Goal: Transaction & Acquisition: Purchase product/service

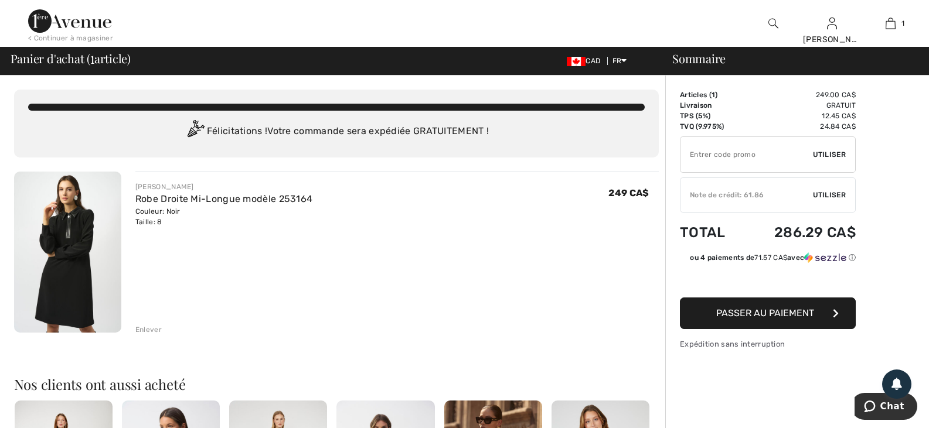
click at [834, 196] on span "Utiliser" at bounding box center [829, 195] width 33 height 11
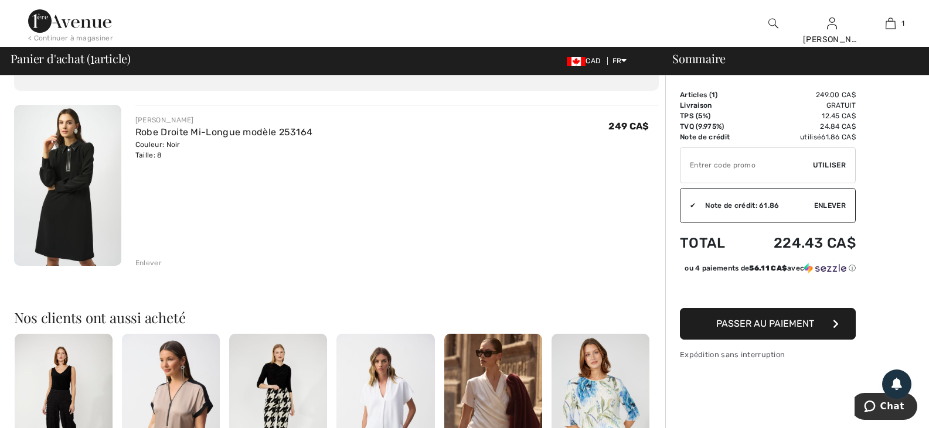
scroll to position [55, 0]
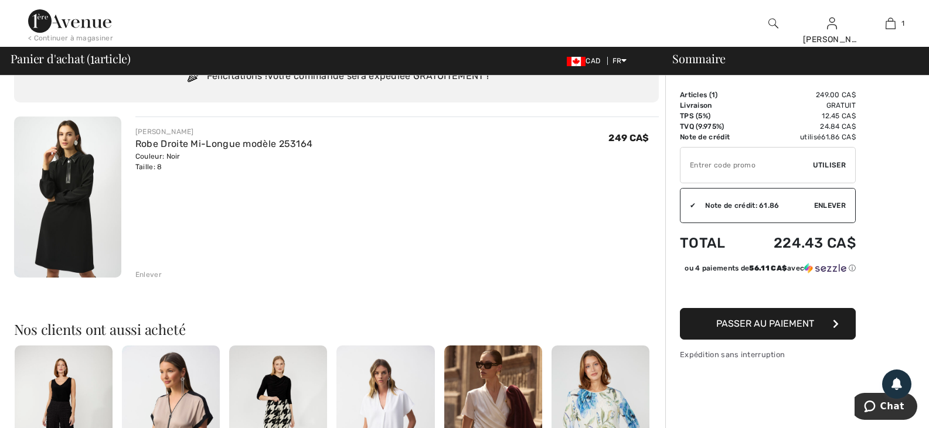
click at [53, 198] on img at bounding box center [67, 197] width 107 height 161
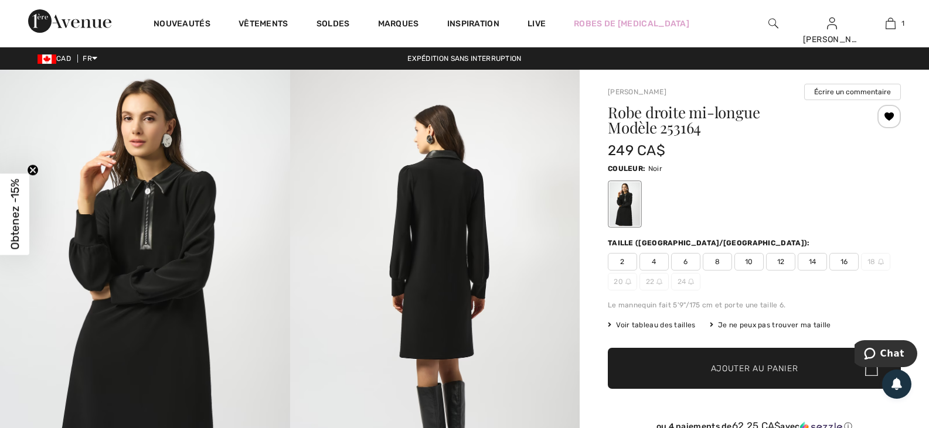
click at [459, 198] on img at bounding box center [435, 287] width 290 height 434
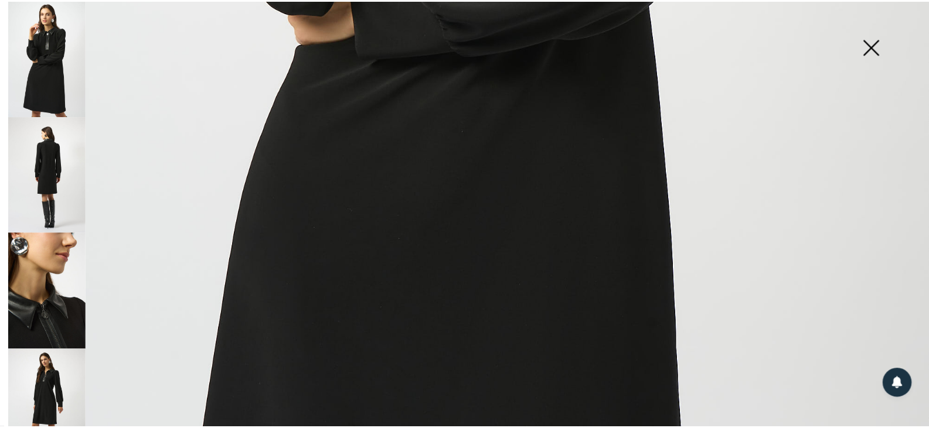
scroll to position [963, 0]
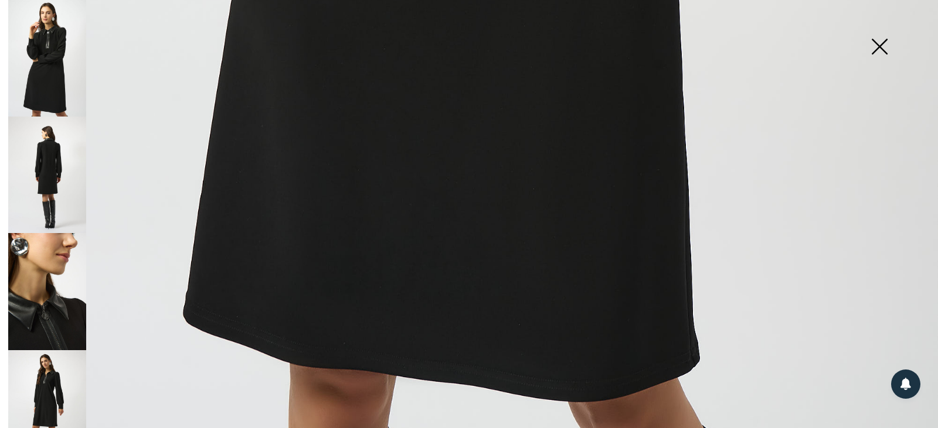
click at [882, 48] on img at bounding box center [879, 48] width 59 height 60
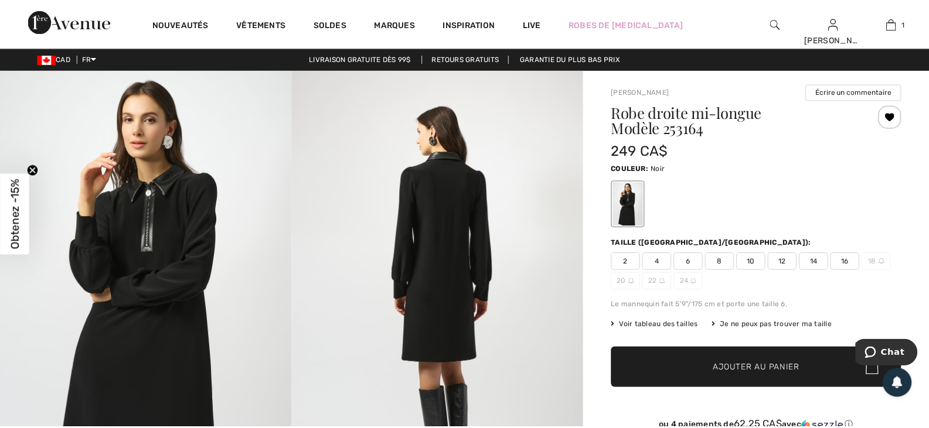
scroll to position [950, 0]
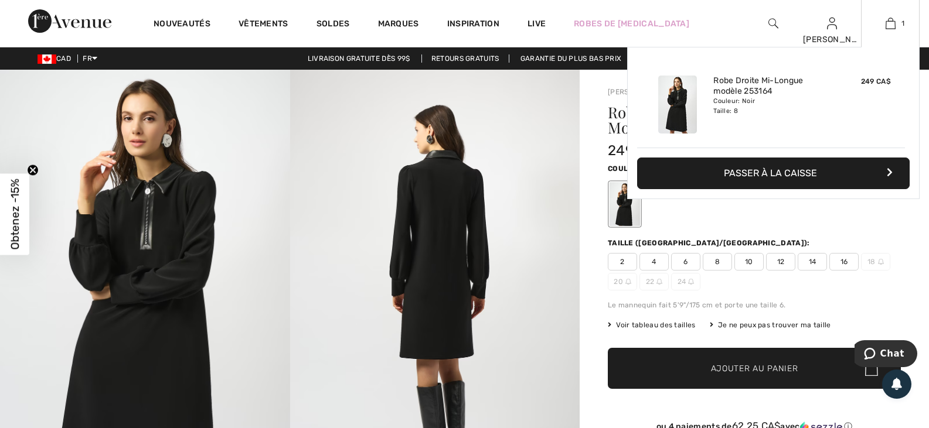
click at [785, 174] on button "Passer à la caisse" at bounding box center [773, 174] width 273 height 32
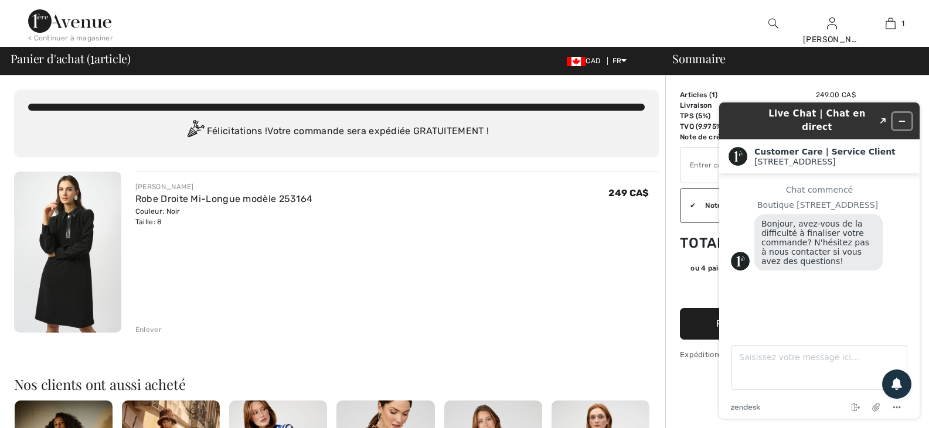
click at [904, 117] on icon "Réduire le widget" at bounding box center [902, 121] width 8 height 8
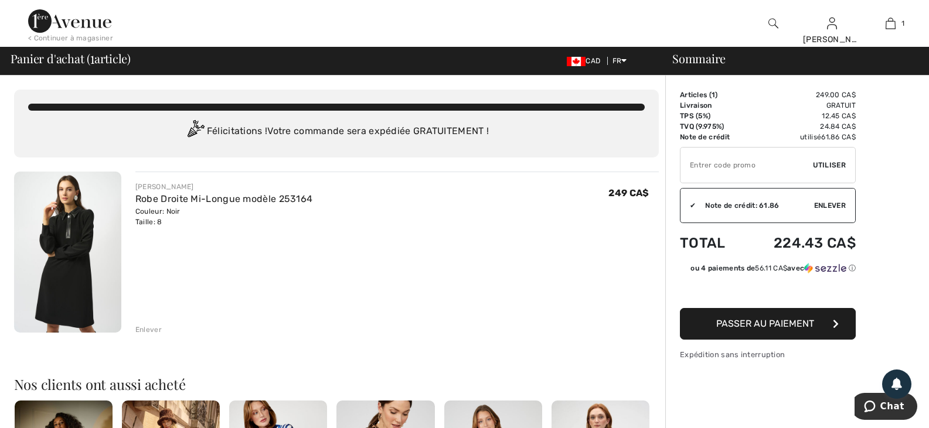
click at [746, 325] on span "Passer au paiement" at bounding box center [765, 323] width 98 height 11
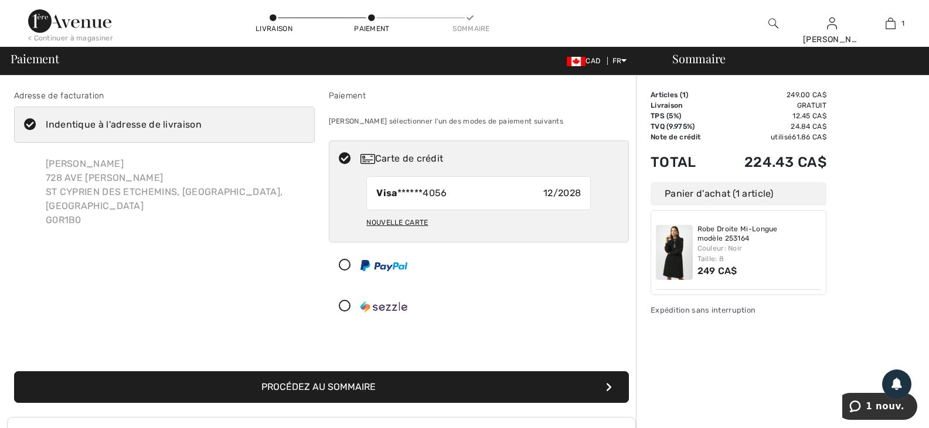
click at [380, 222] on div "Nouvelle carte" at bounding box center [397, 223] width 62 height 20
radio input "true"
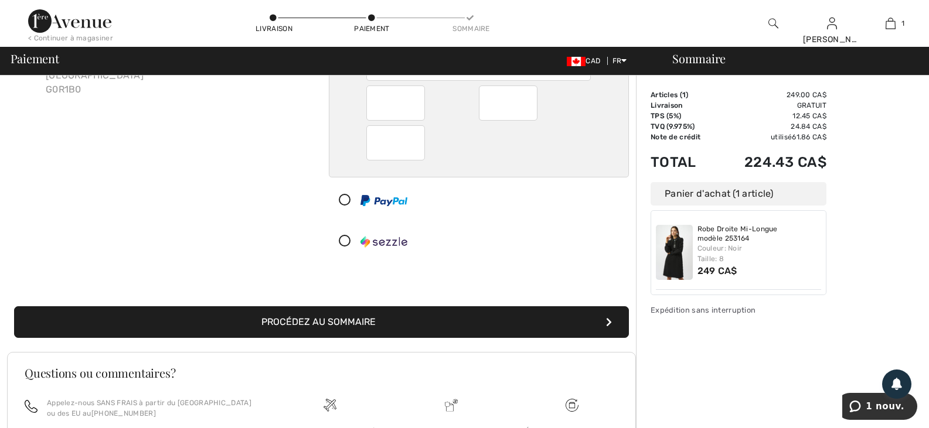
scroll to position [260, 0]
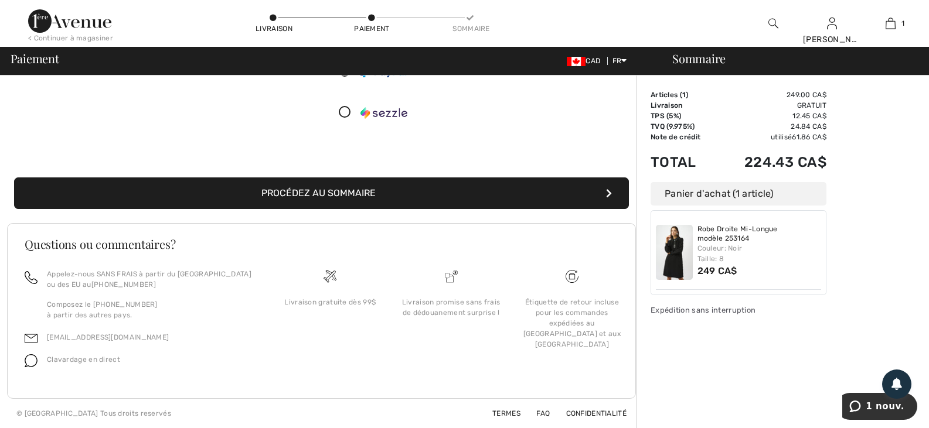
click at [354, 193] on button "Procédez au sommaire" at bounding box center [321, 194] width 615 height 32
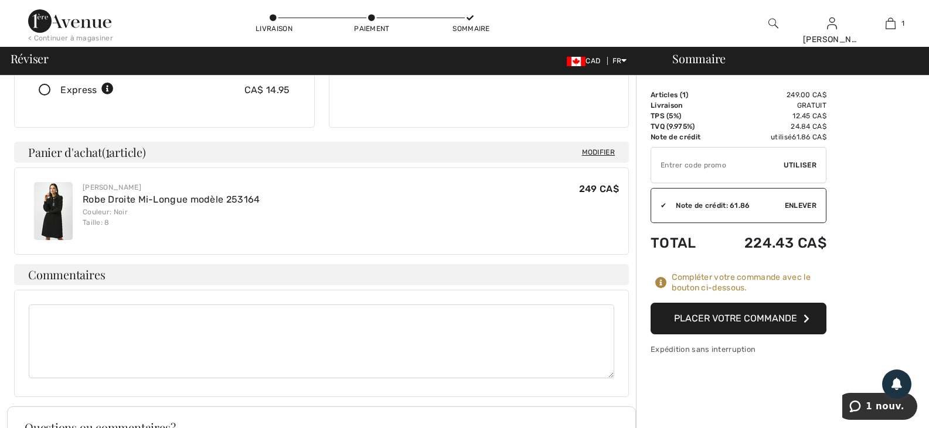
scroll to position [234, 0]
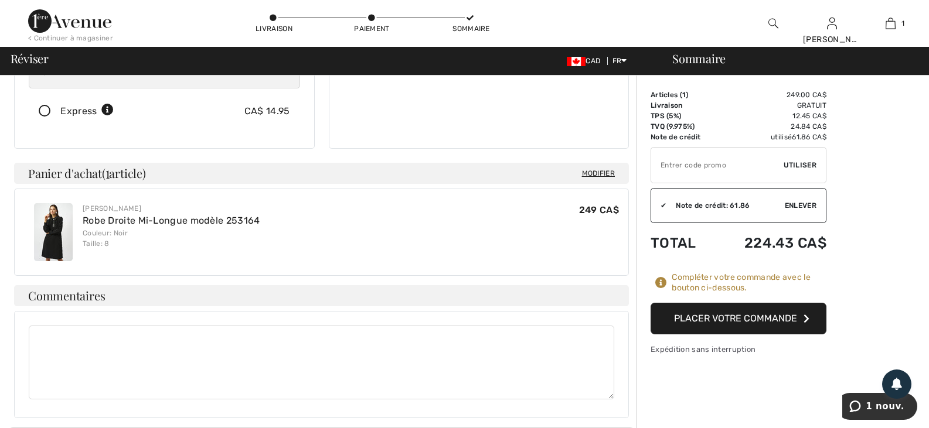
click at [732, 318] on button "Placer votre commande" at bounding box center [739, 319] width 176 height 32
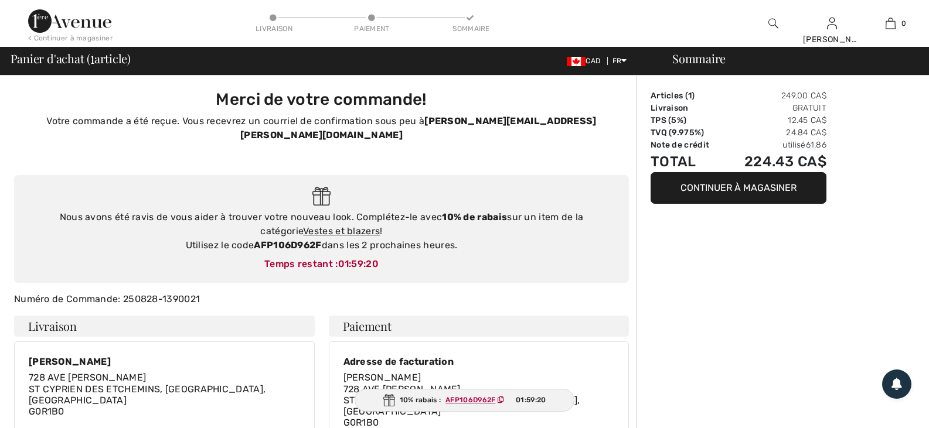
checkbox input "true"
type input "Michelle Veilleux"
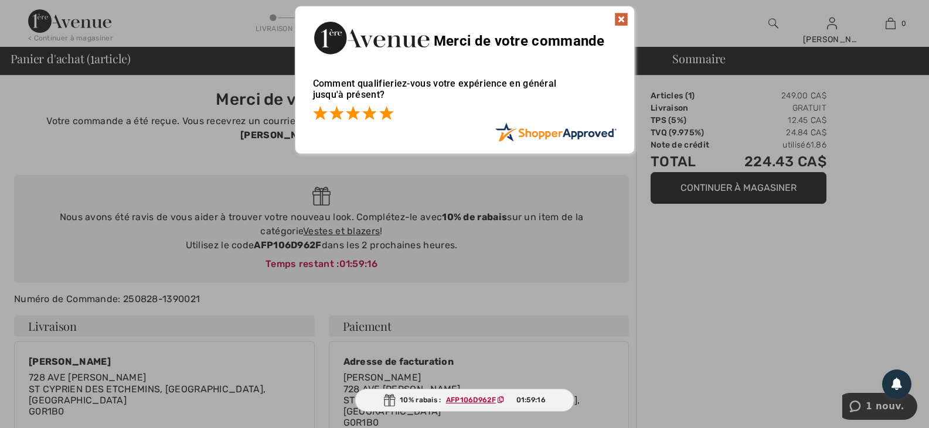
click at [383, 110] on span at bounding box center [386, 113] width 14 height 14
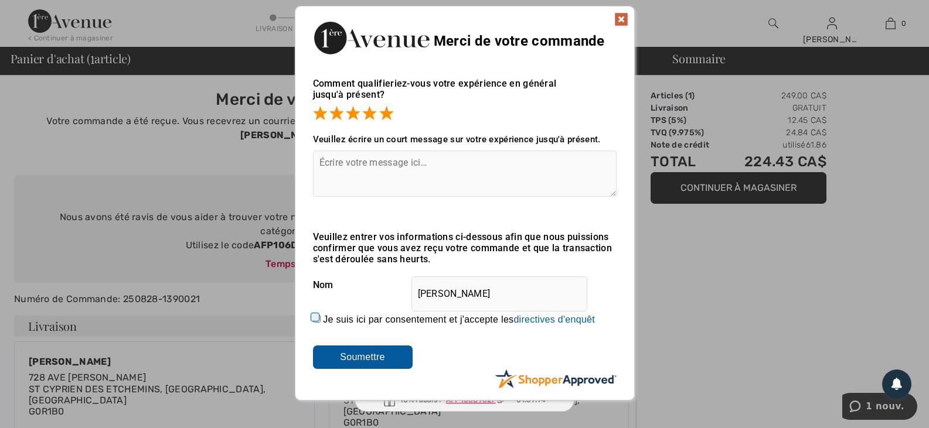
click at [313, 315] on input "Je suis ici par consentement et j'accepte les En soumettant une évaluation, vou…" at bounding box center [317, 319] width 8 height 8
checkbox input "true"
click at [332, 355] on input "Soumettre" at bounding box center [363, 357] width 100 height 23
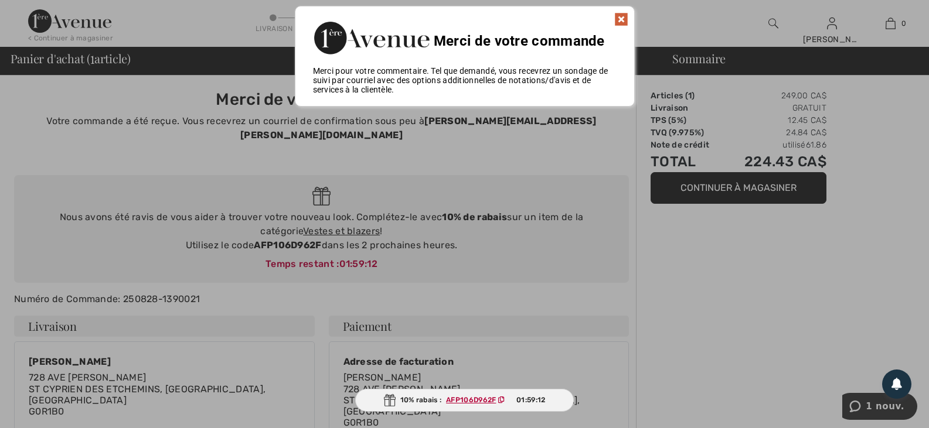
click at [625, 21] on img at bounding box center [621, 19] width 14 height 14
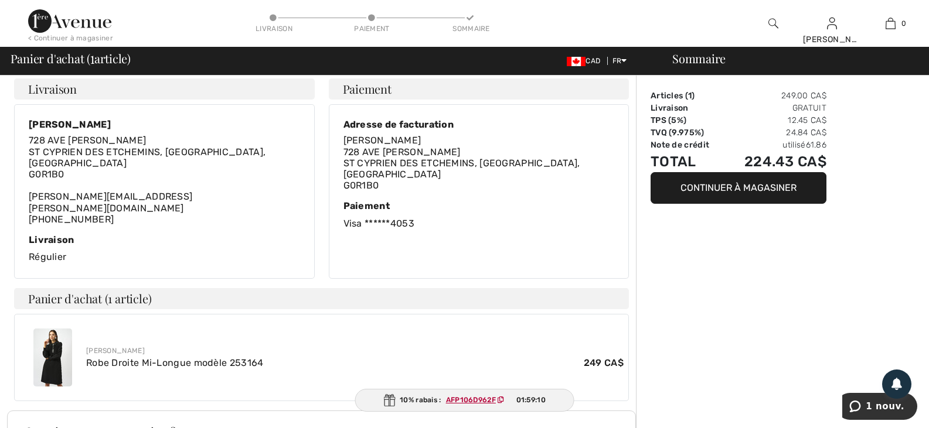
scroll to position [293, 0]
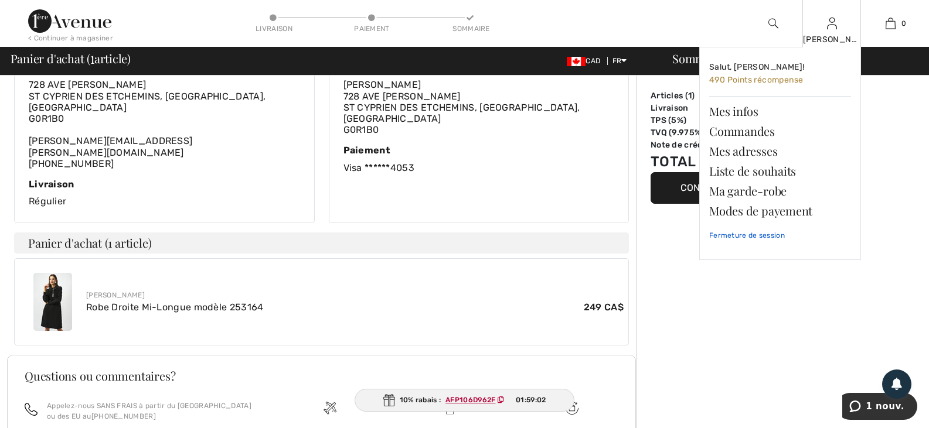
click at [743, 233] on link "Fermeture de session" at bounding box center [780, 235] width 142 height 29
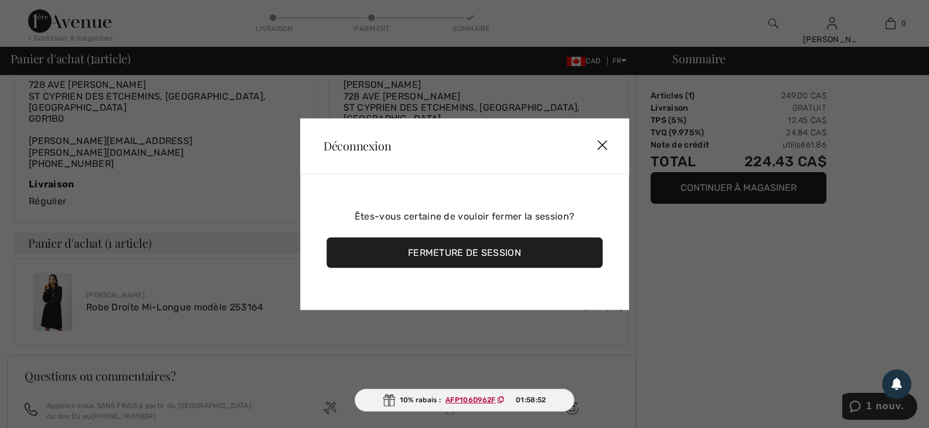
click at [600, 145] on img at bounding box center [601, 146] width 35 height 36
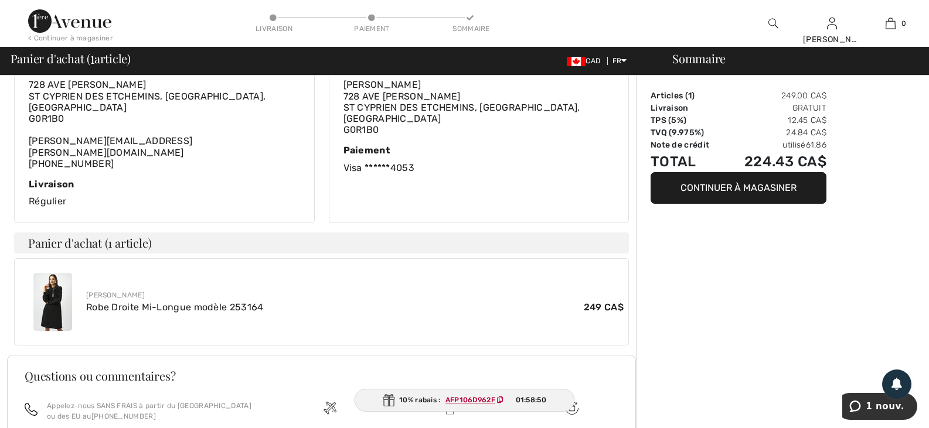
scroll to position [0, 0]
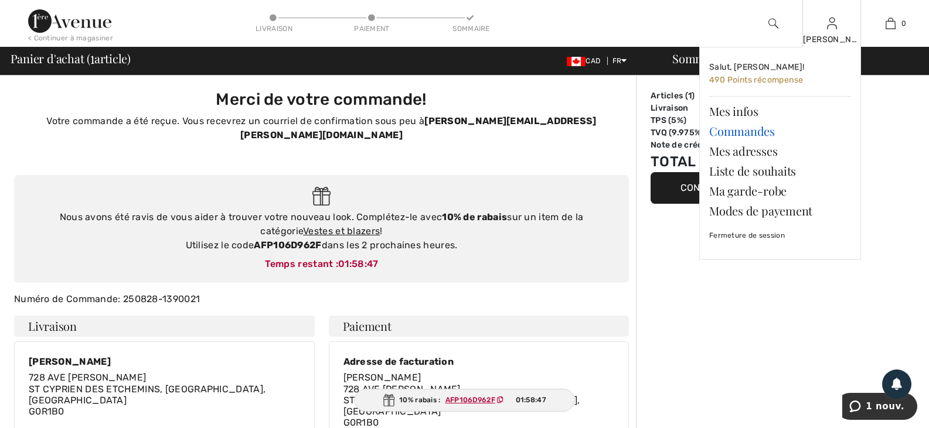
click at [767, 129] on link "Commandes" at bounding box center [780, 131] width 142 height 20
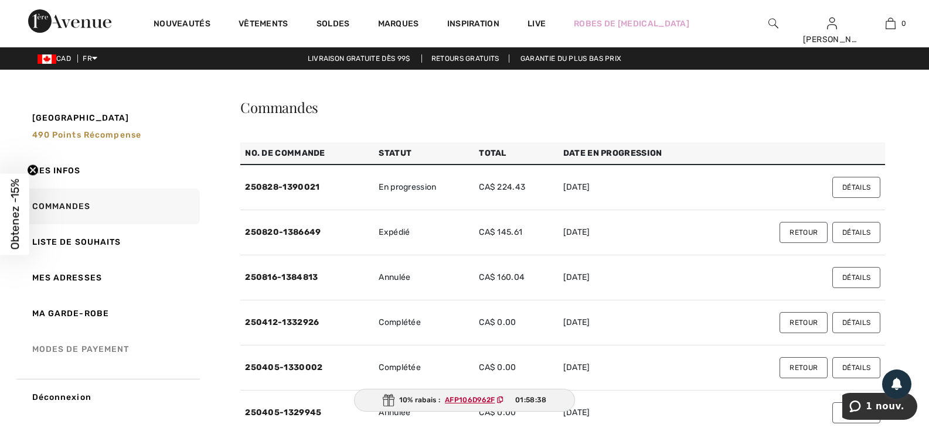
click at [84, 346] on link "Modes de payement" at bounding box center [107, 350] width 185 height 36
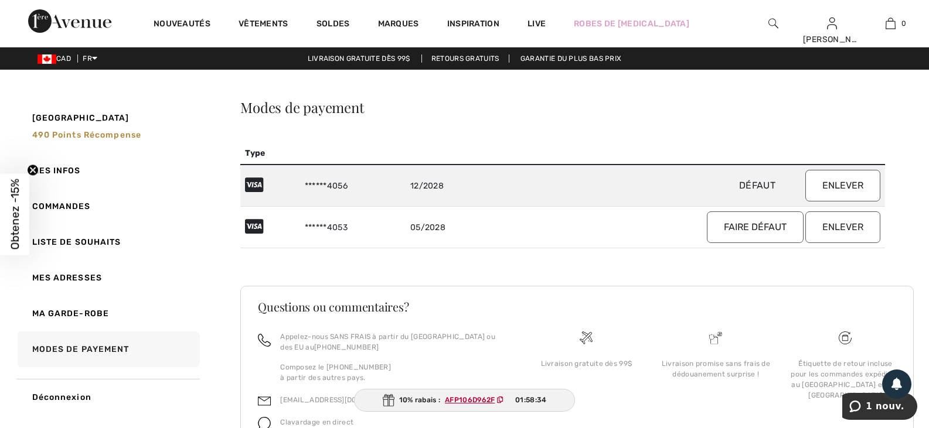
click at [841, 184] on button "Enlever" at bounding box center [842, 186] width 75 height 32
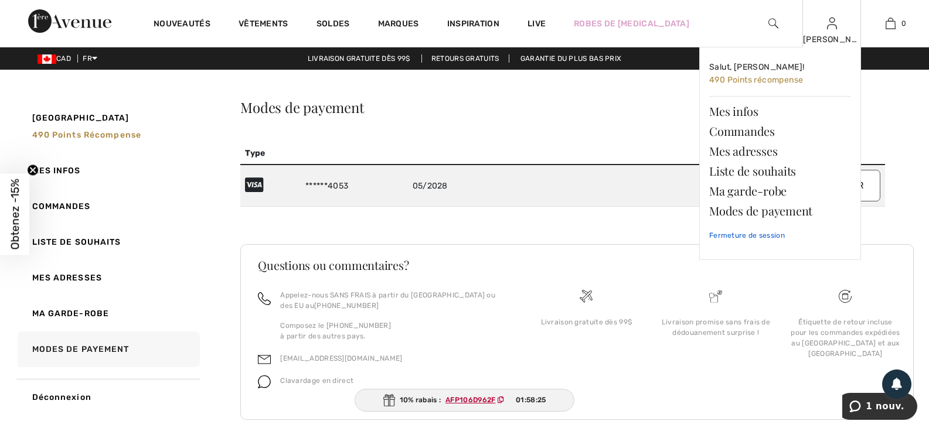
click at [725, 232] on link "Fermeture de session" at bounding box center [780, 235] width 142 height 29
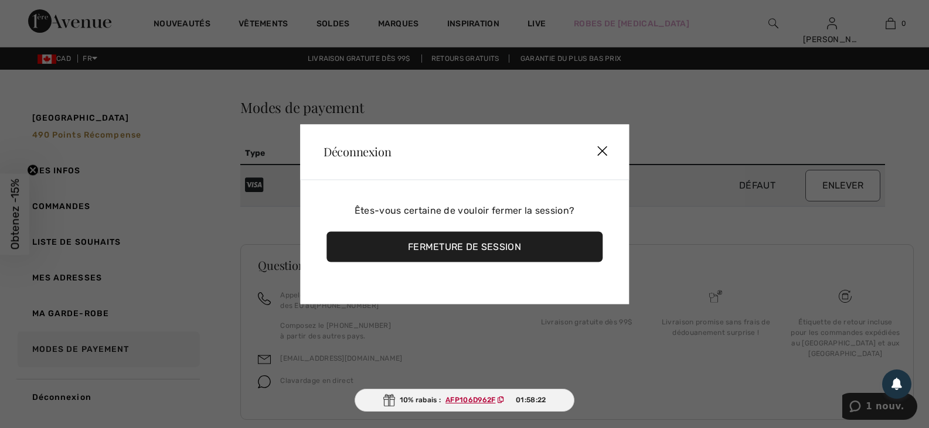
click at [490, 247] on div "Fermeture de session" at bounding box center [464, 247] width 276 height 30
